Goal: Information Seeking & Learning: Check status

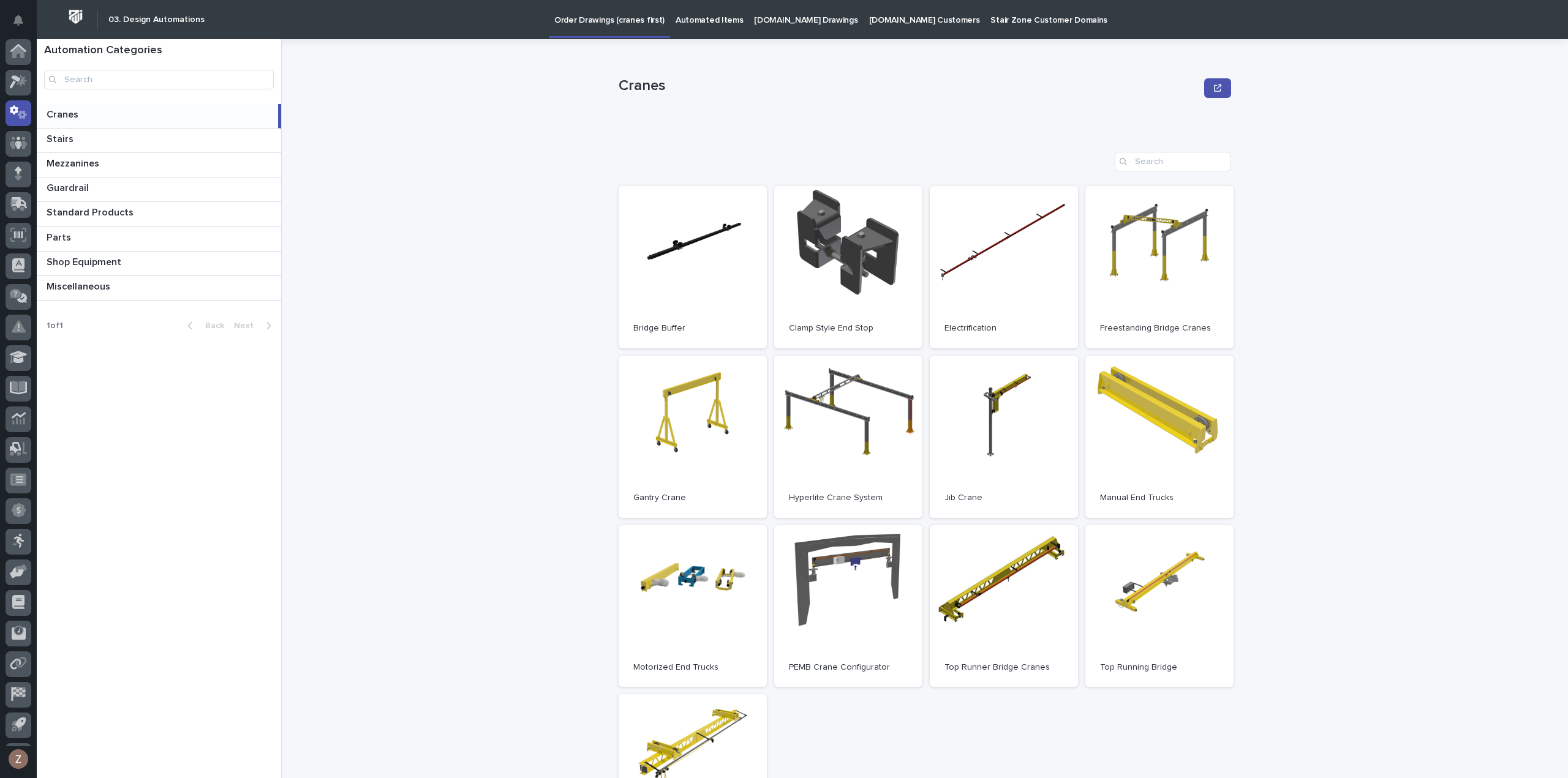
scroll to position [27, 0]
click at [18, 61] on icon at bounding box center [18, 54] width 18 height 14
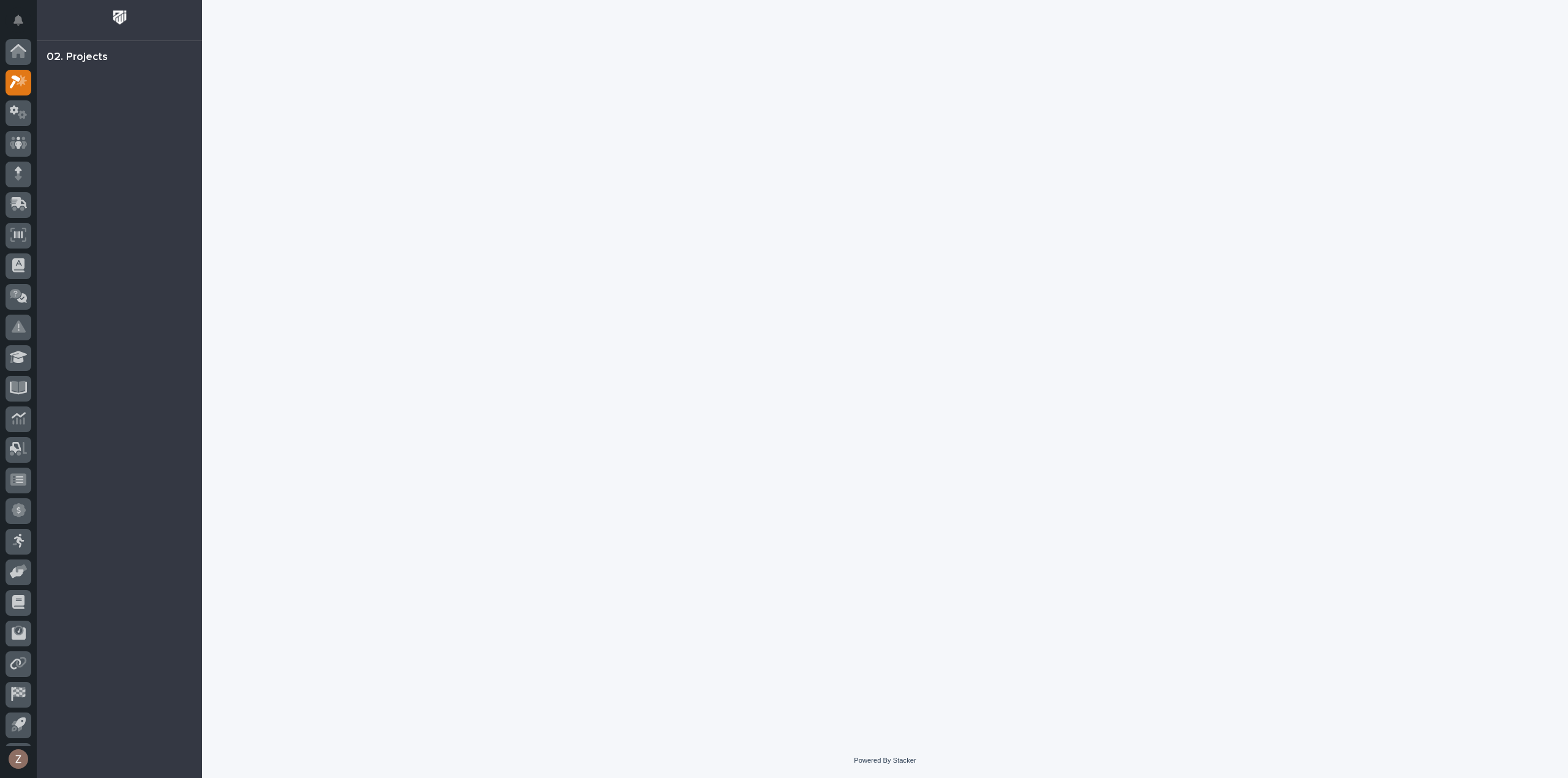
scroll to position [27, 0]
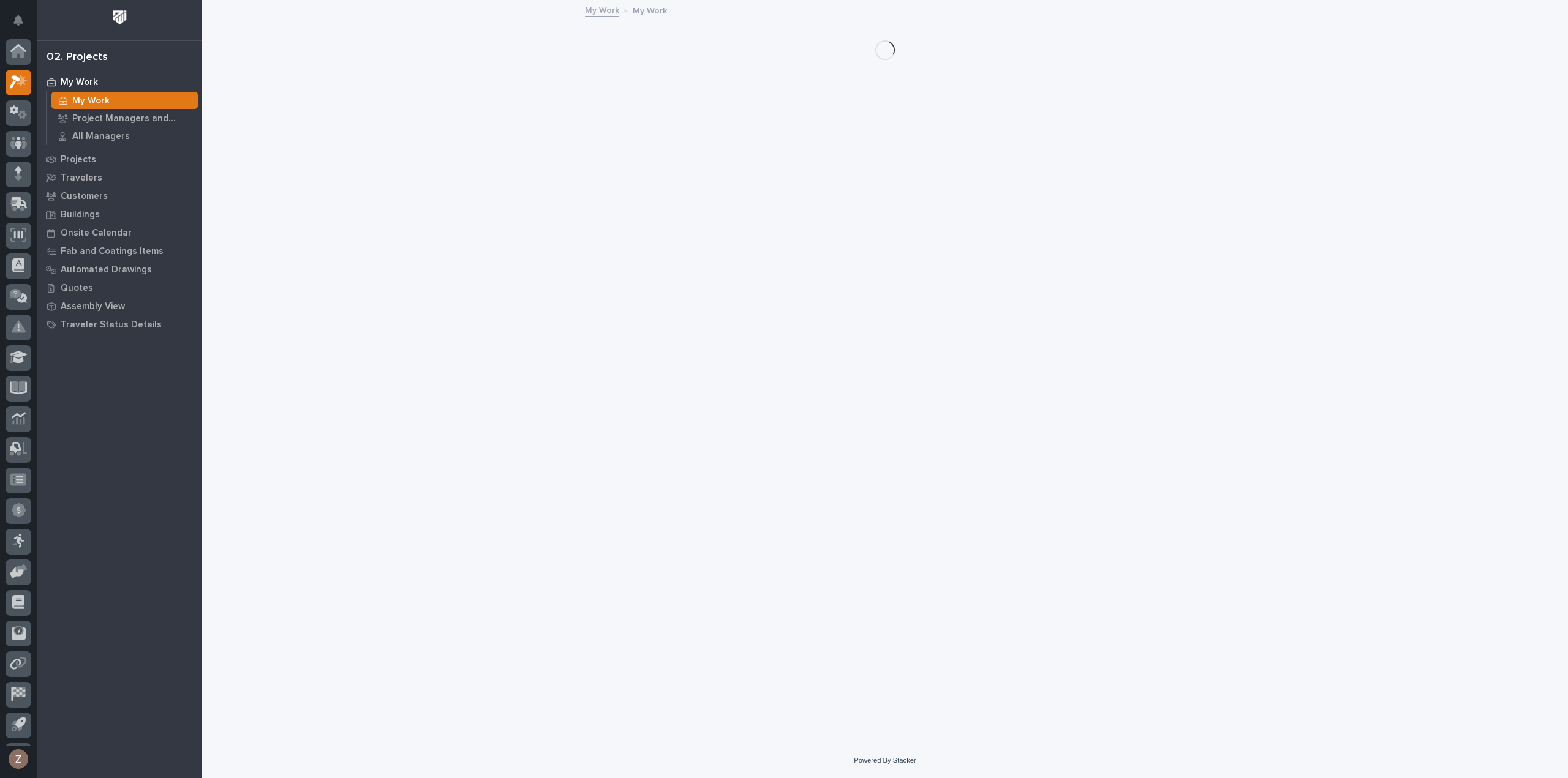
scroll to position [27, 0]
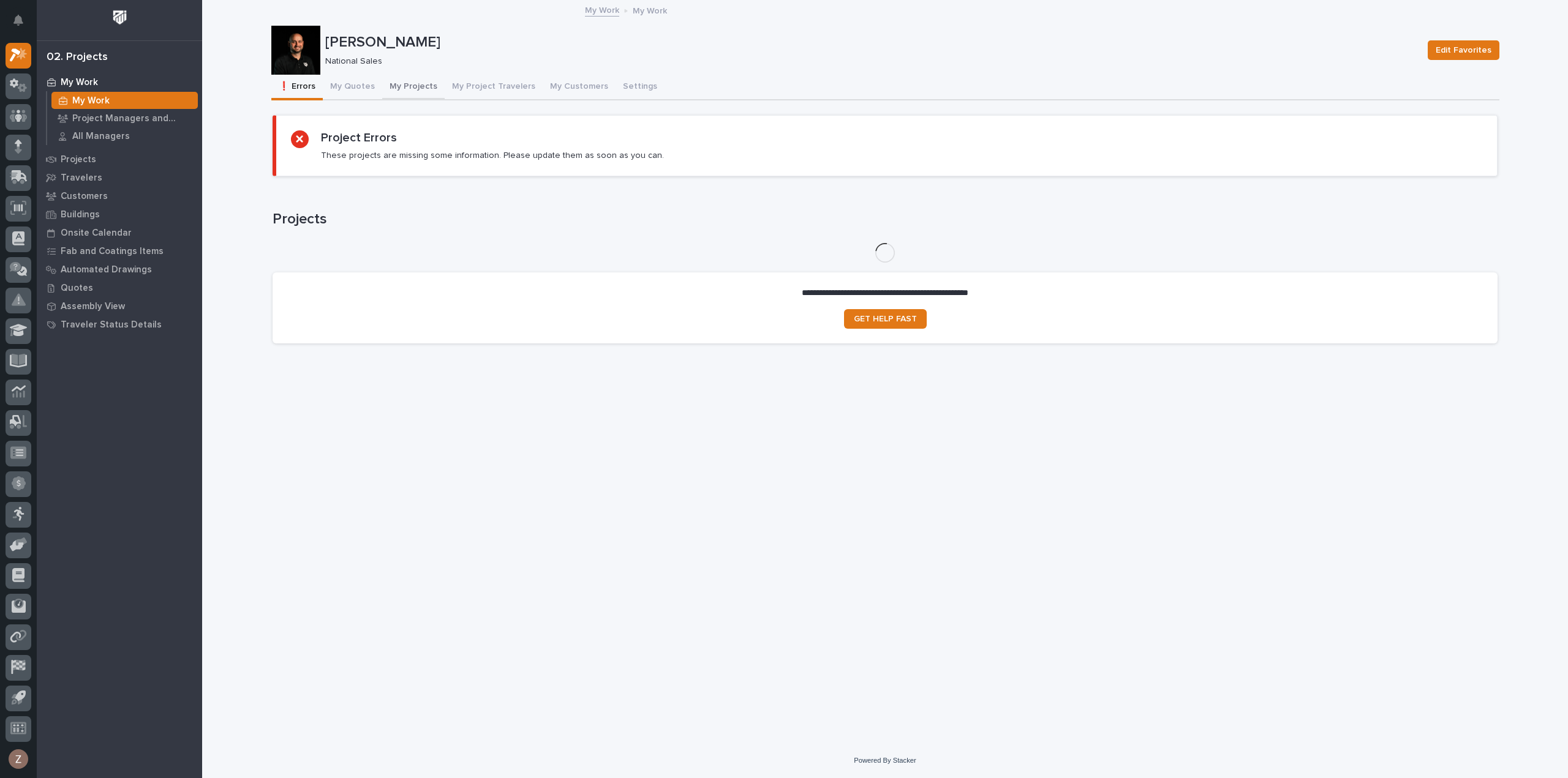
click at [411, 85] on button "My Projects" at bounding box center [413, 87] width 63 height 26
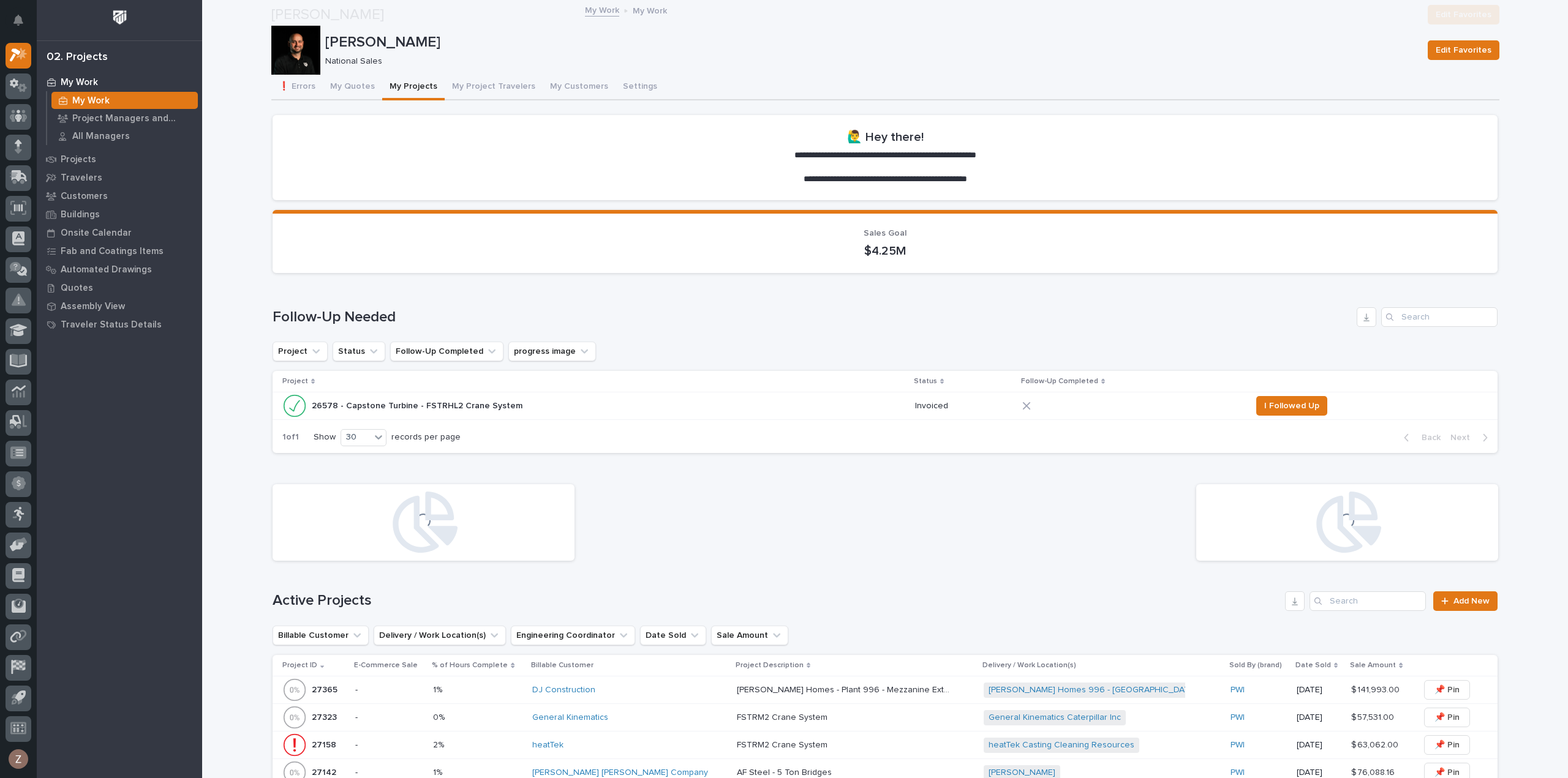
scroll to position [367, 0]
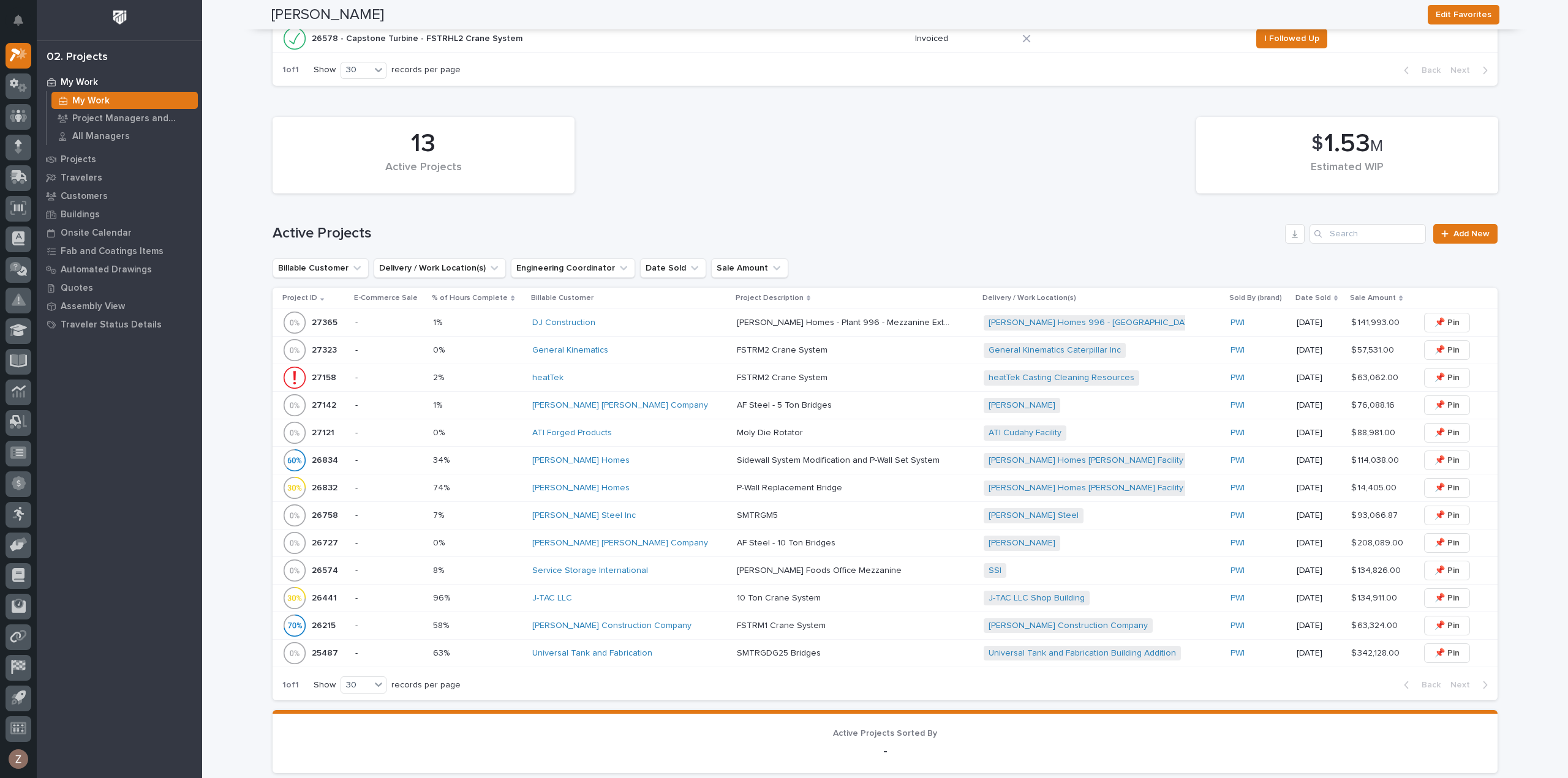
click at [662, 322] on div "DJ Construction" at bounding box center [629, 323] width 195 height 10
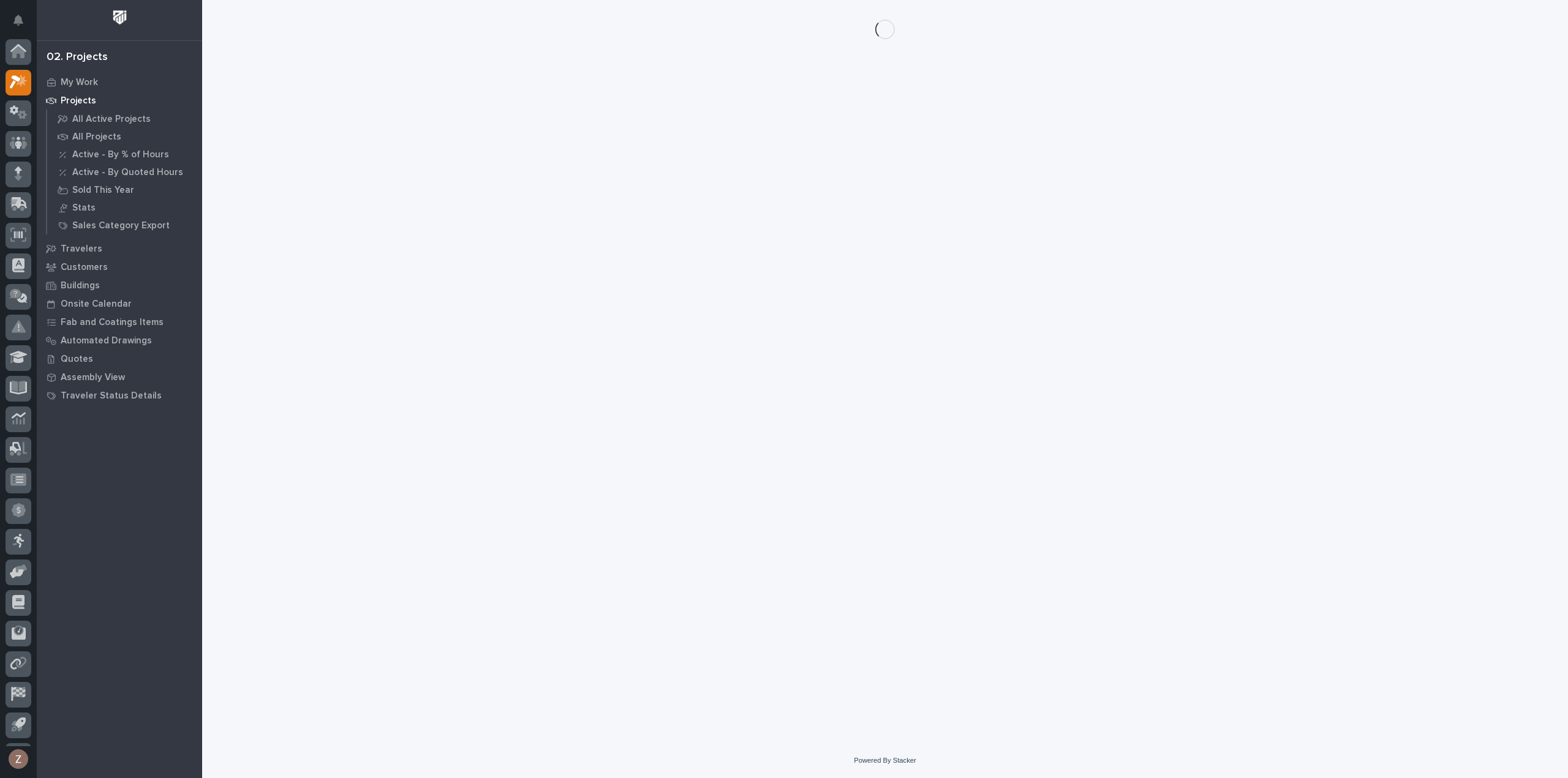
scroll to position [27, 0]
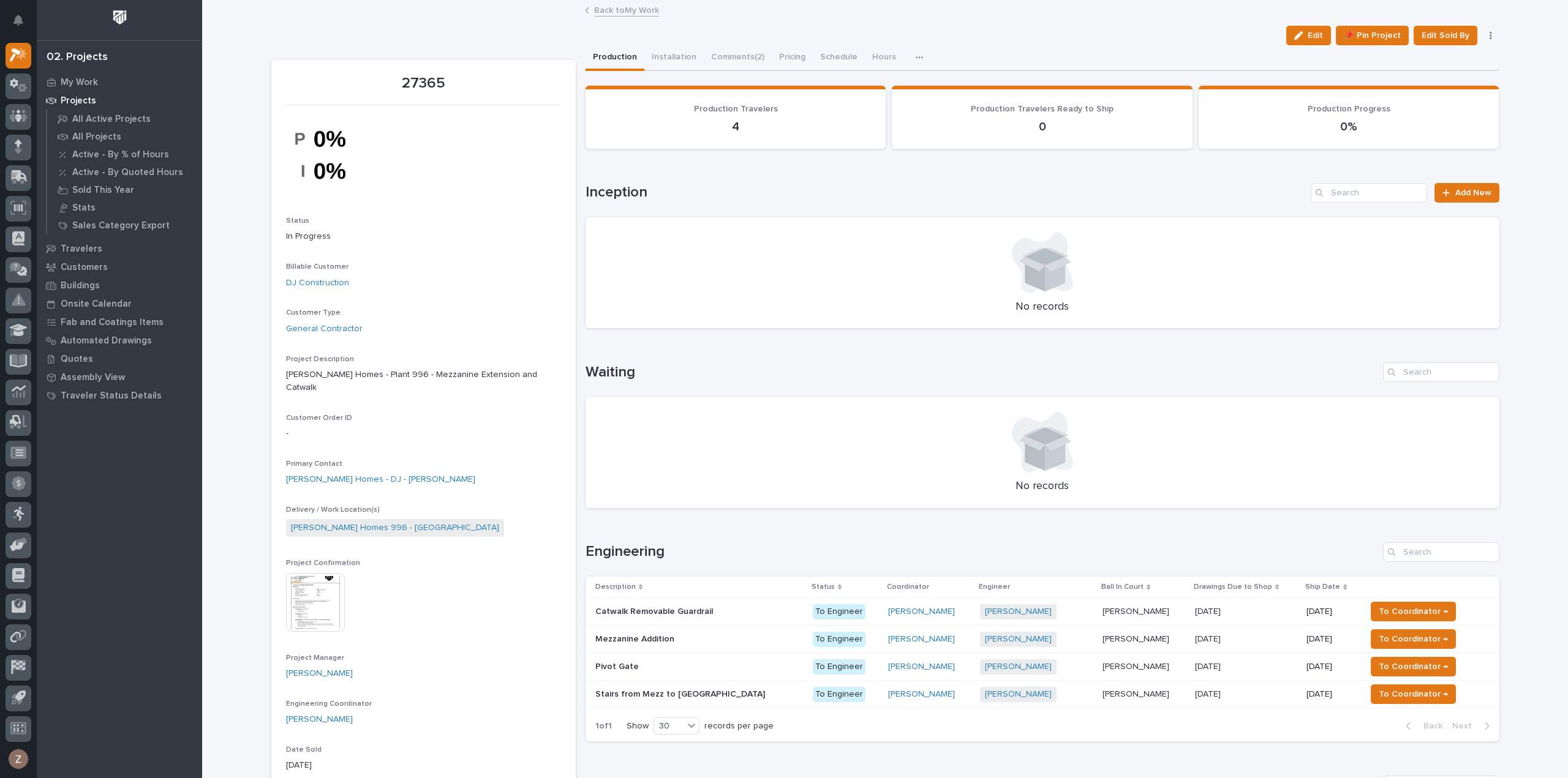
click at [1035, 691] on div "[PERSON_NAME] + 0" at bounding box center [1036, 694] width 113 height 15
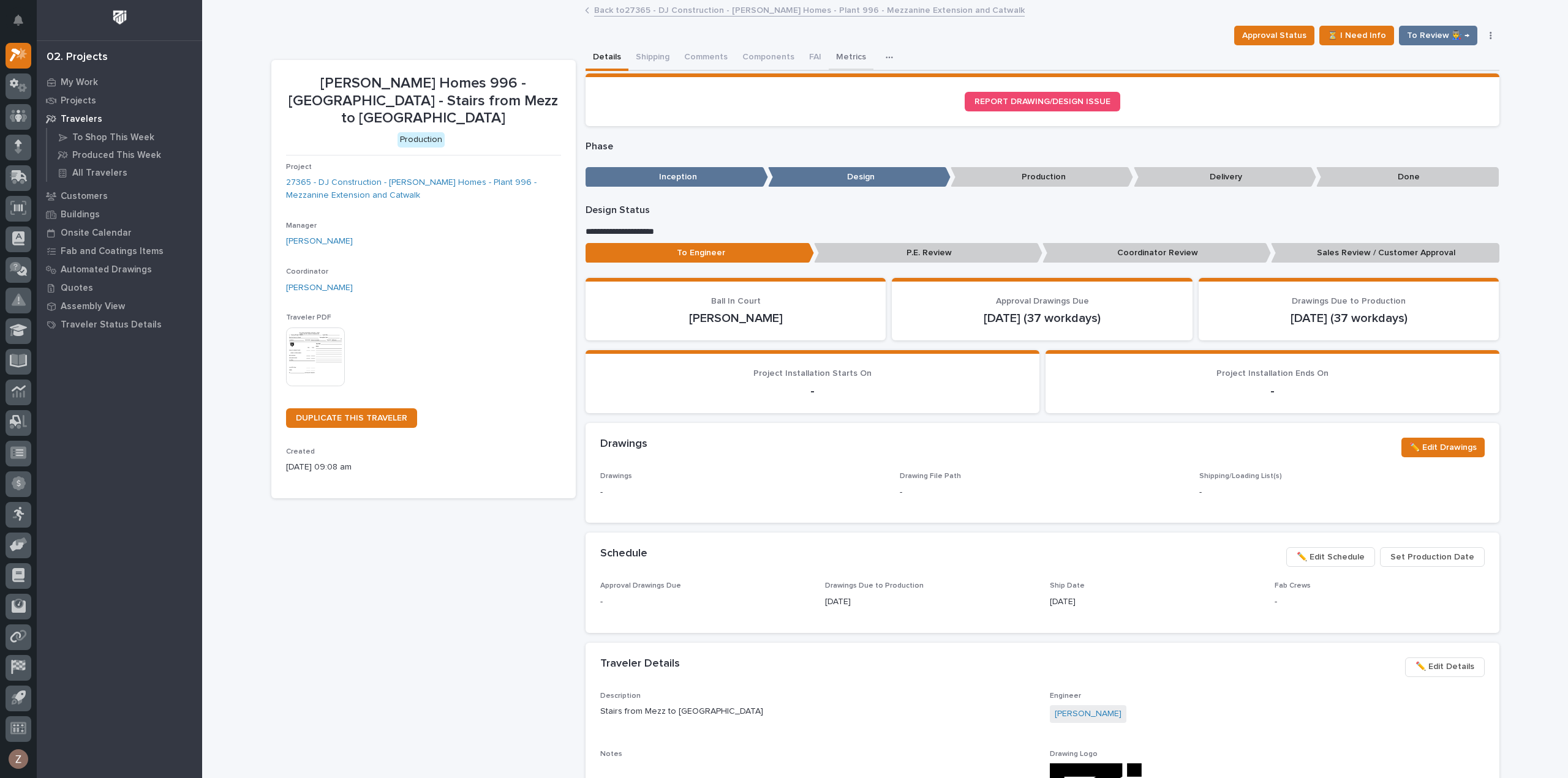
click at [838, 58] on button "Metrics" at bounding box center [851, 58] width 45 height 26
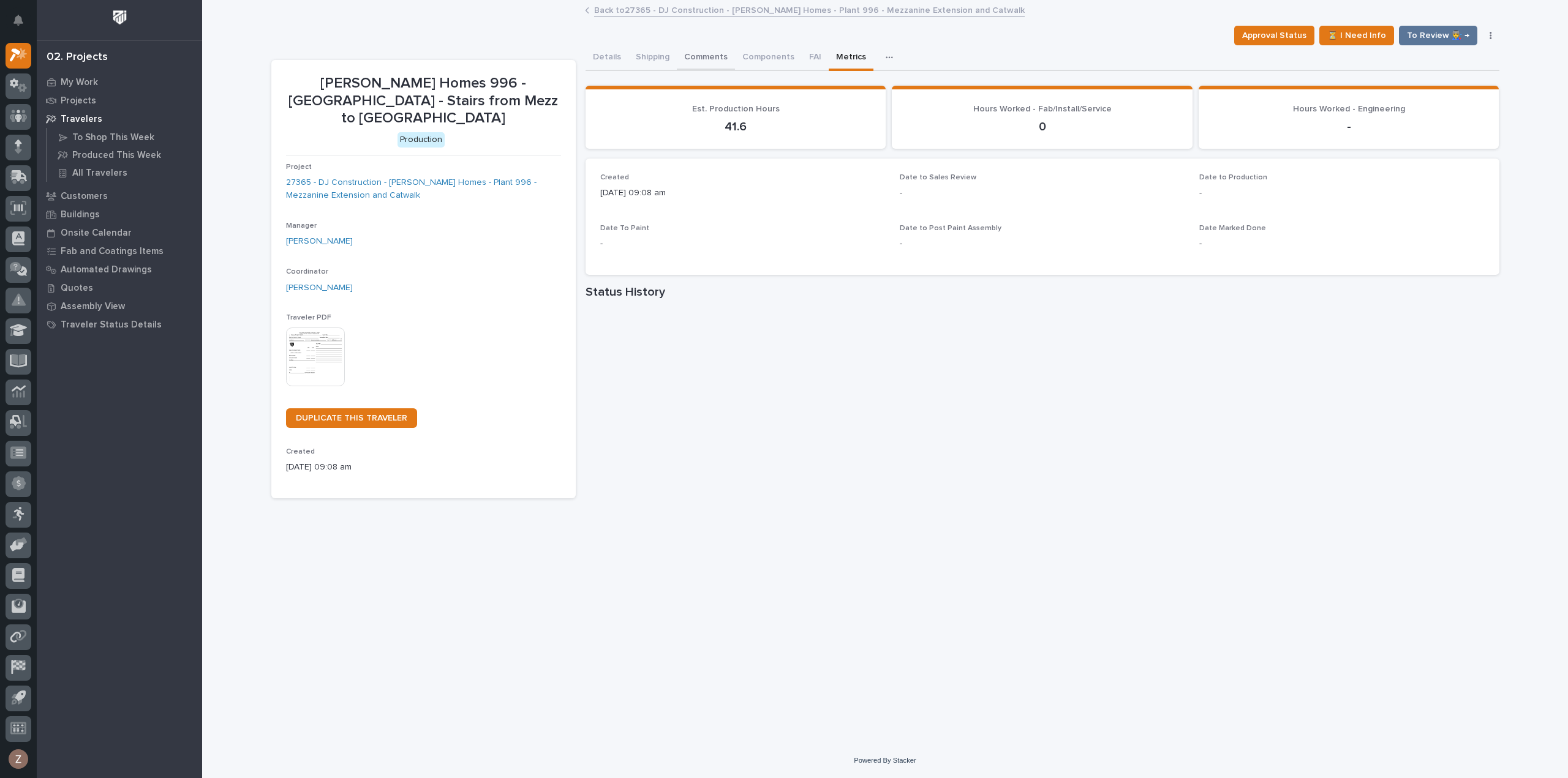
click at [706, 63] on button "Comments" at bounding box center [706, 58] width 58 height 26
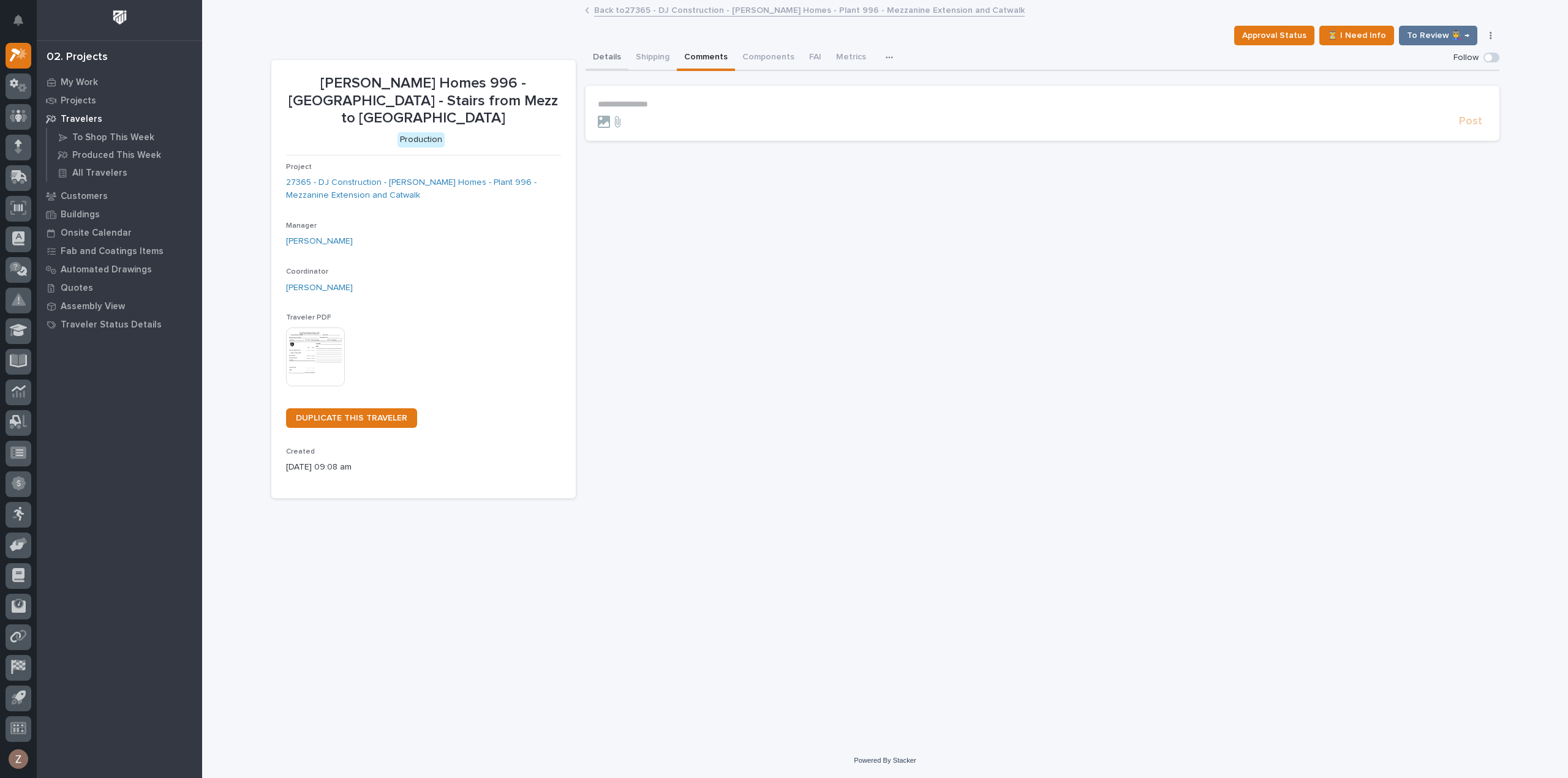
click at [606, 62] on button "Details" at bounding box center [607, 58] width 43 height 26
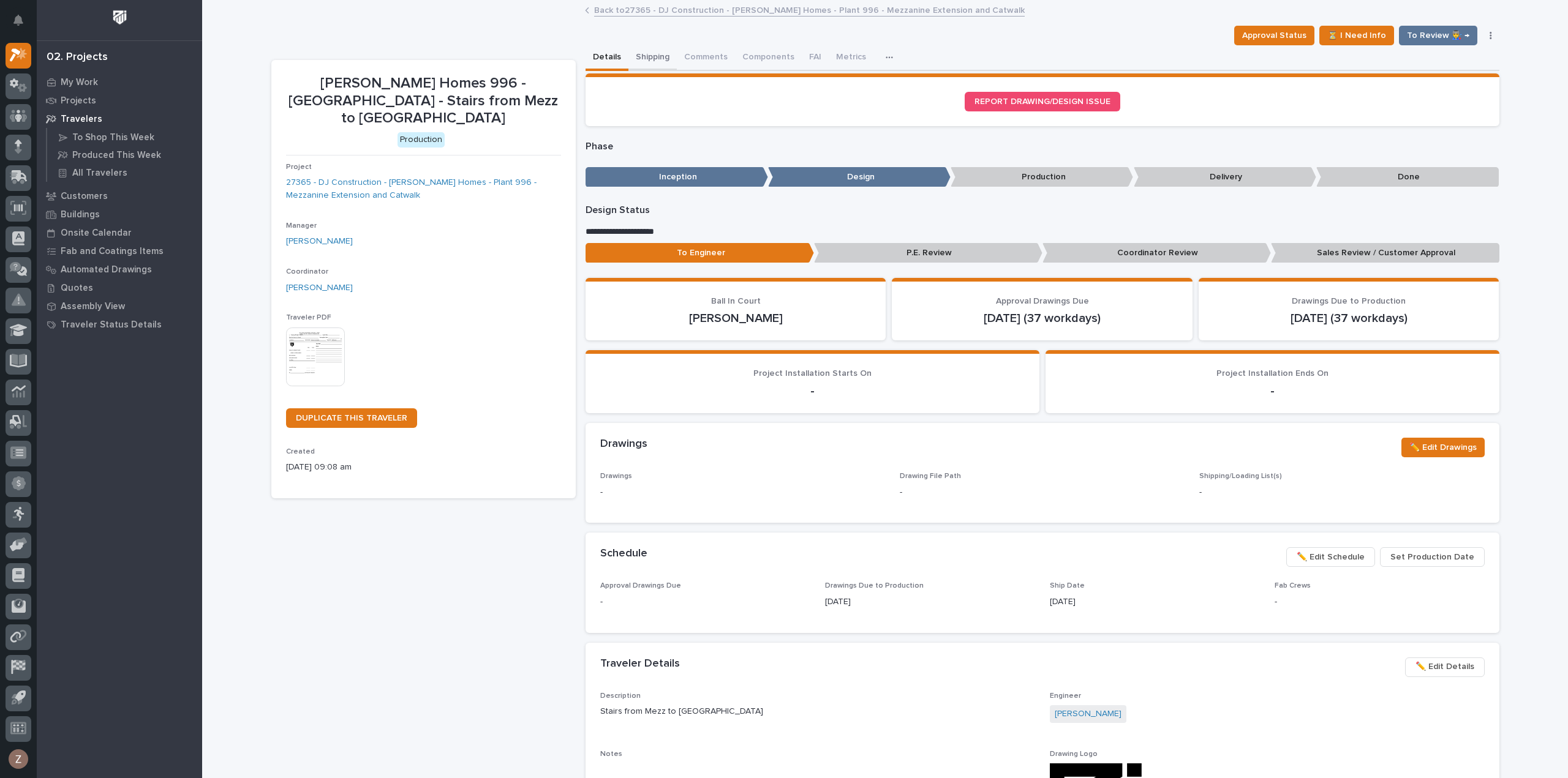
click at [650, 54] on button "Shipping" at bounding box center [652, 58] width 48 height 26
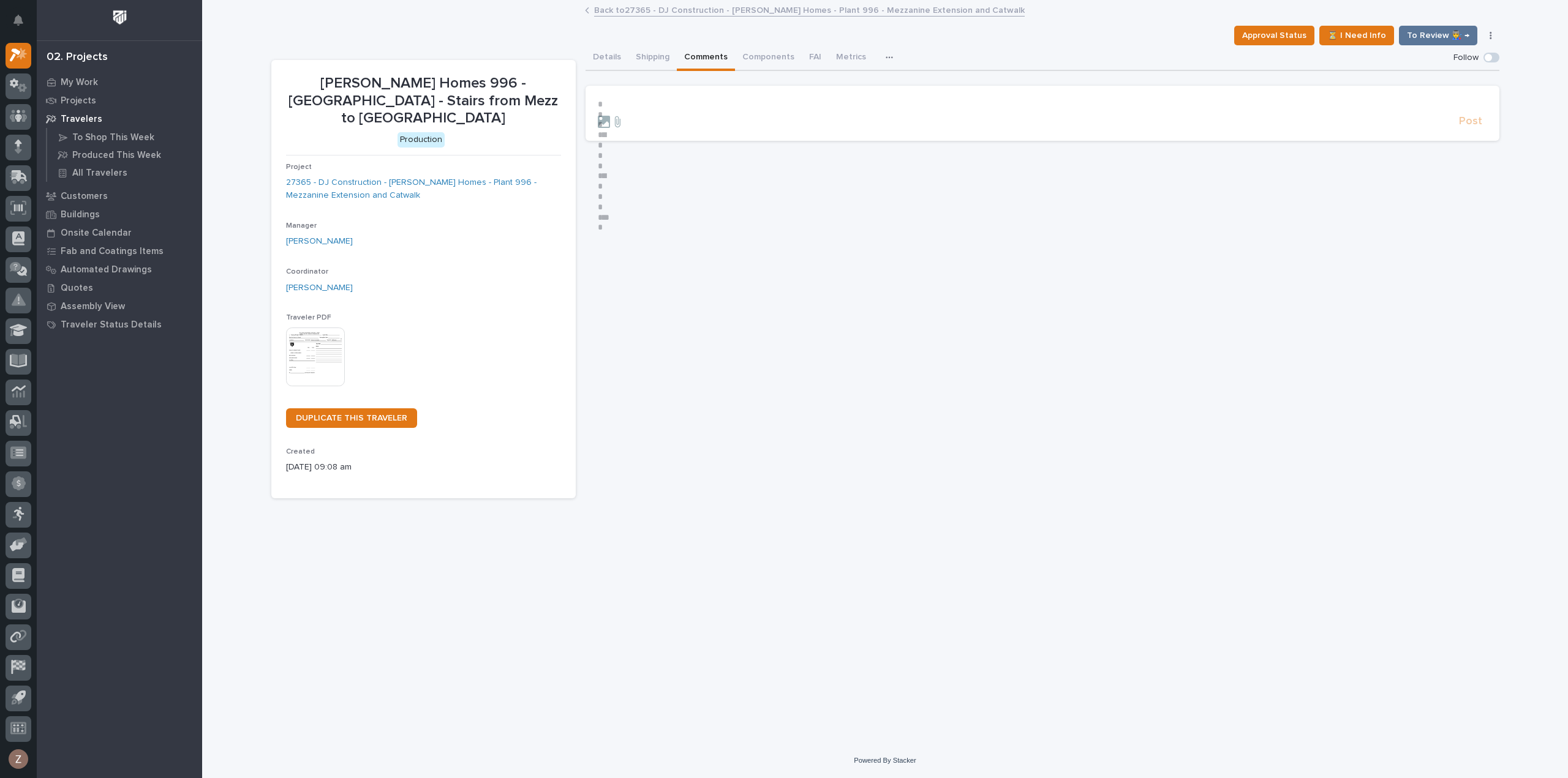
click at [705, 54] on button "Comments" at bounding box center [706, 58] width 58 height 26
click at [757, 54] on button "Components" at bounding box center [768, 58] width 66 height 26
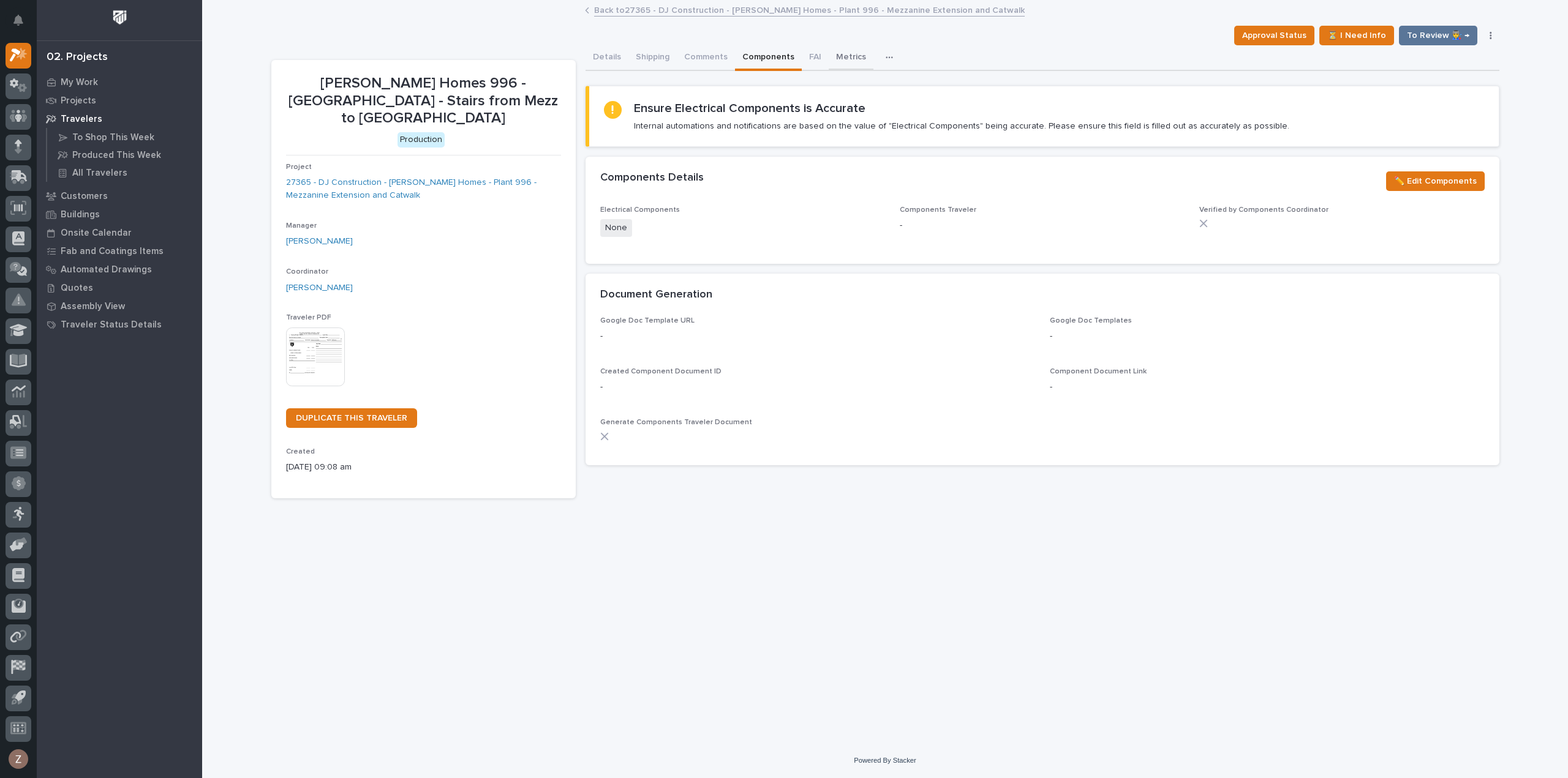
click at [829, 55] on button "Metrics" at bounding box center [851, 58] width 45 height 26
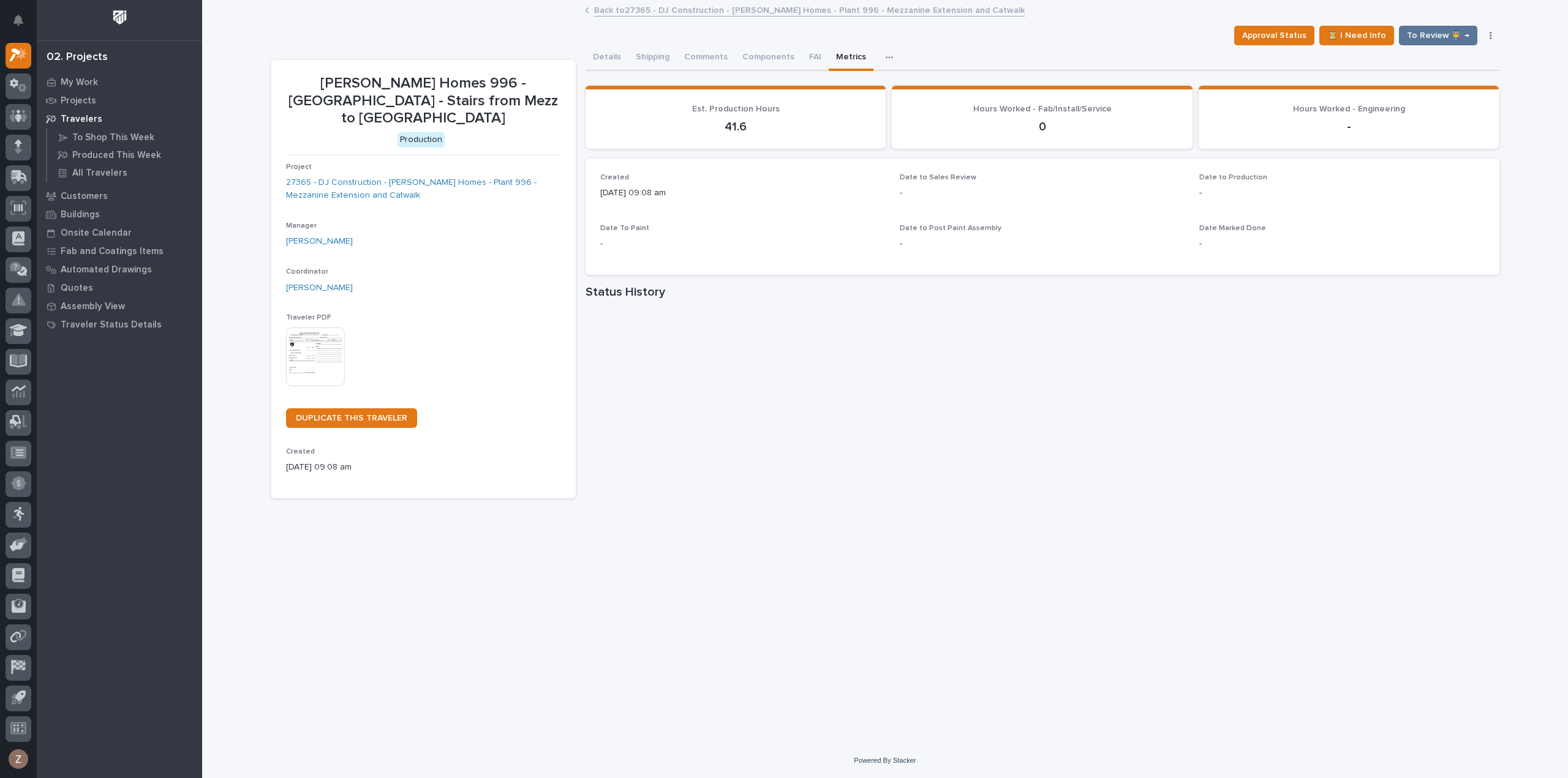
click at [655, 10] on link "Back to 27365 - DJ Construction - [PERSON_NAME] Homes - Plant 996 - Mezzanine E…" at bounding box center [809, 9] width 431 height 14
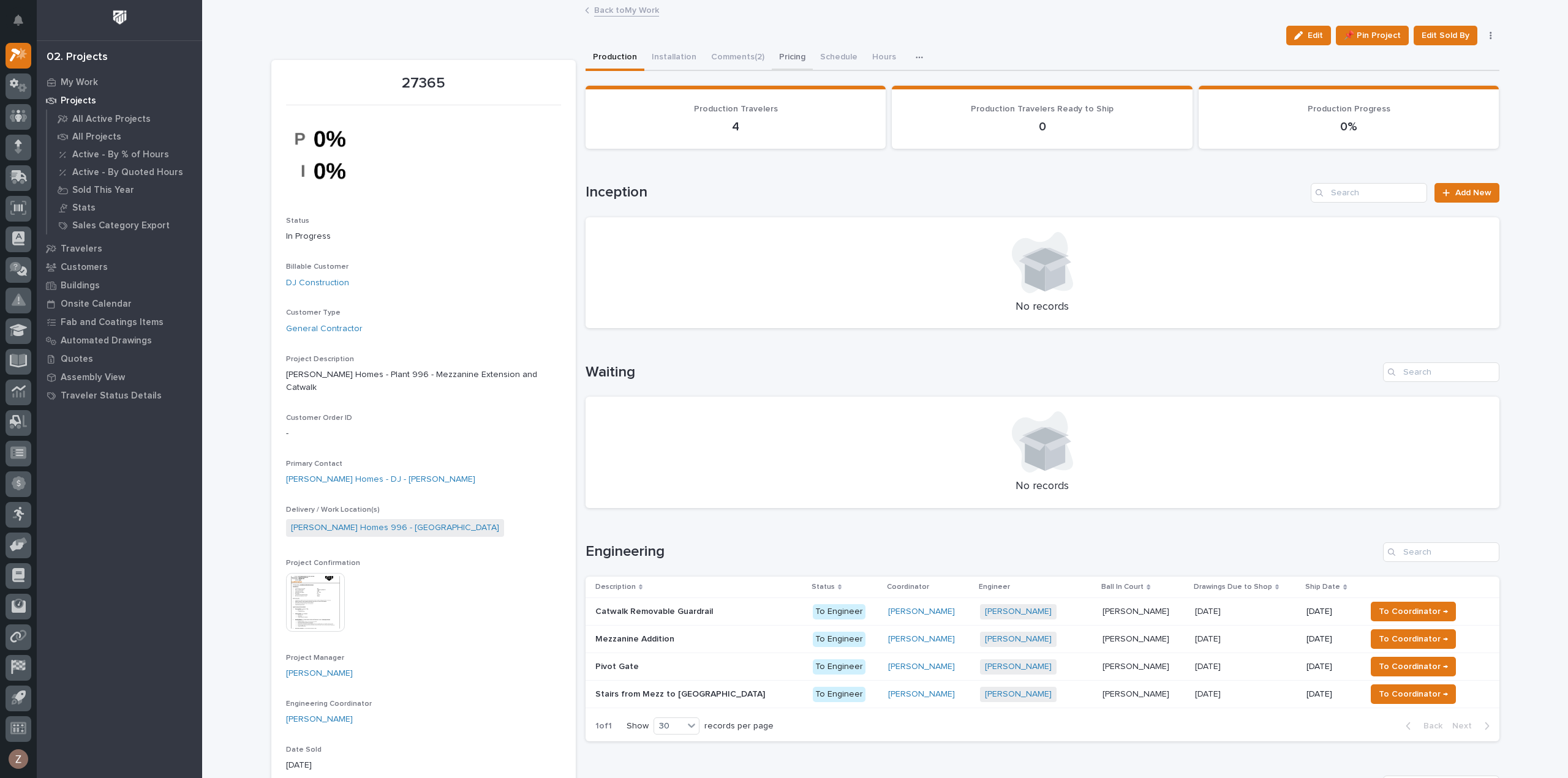
click at [778, 58] on button "Pricing" at bounding box center [792, 58] width 41 height 26
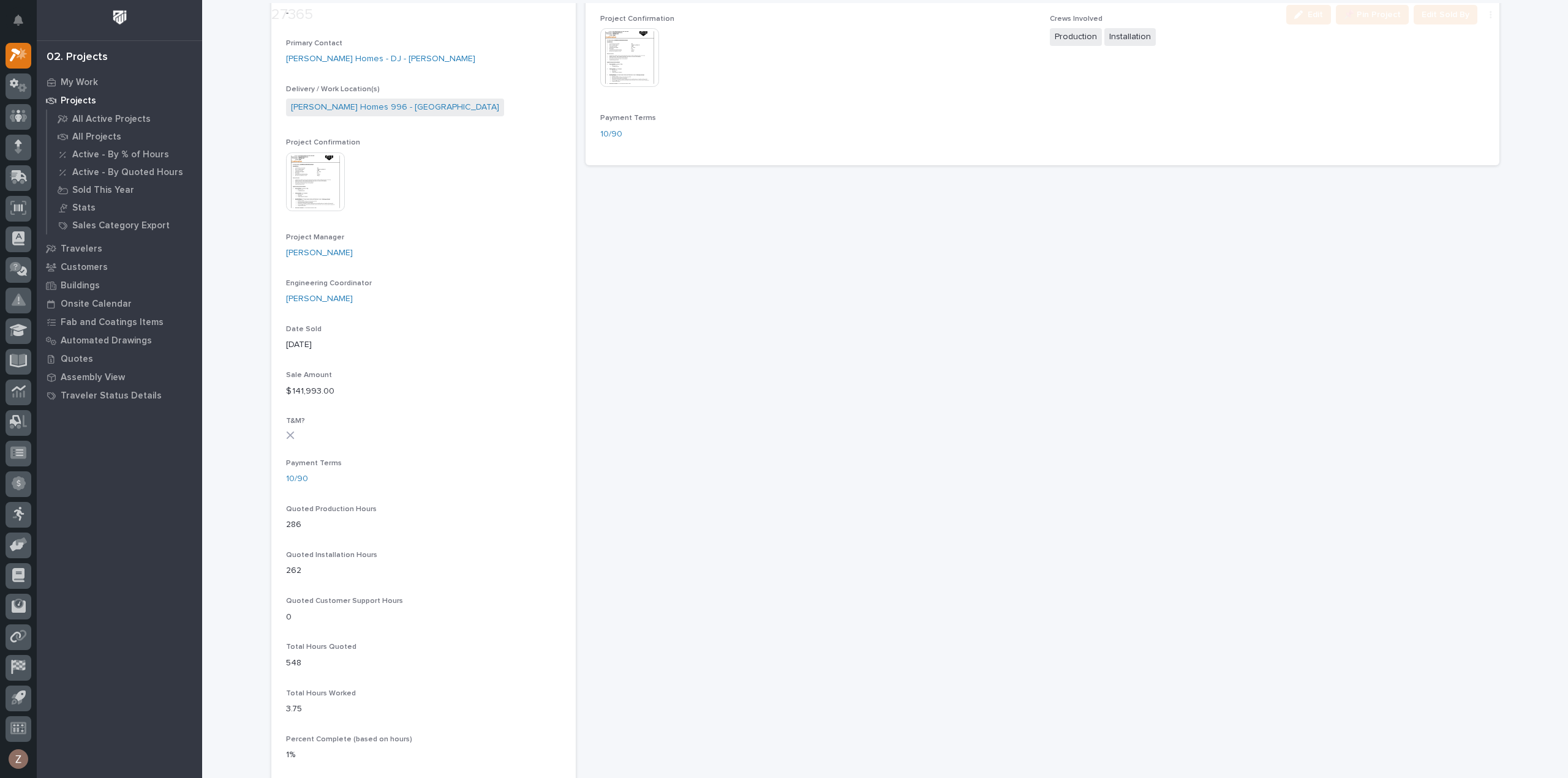
scroll to position [490, 0]
